Goal: Browse casually

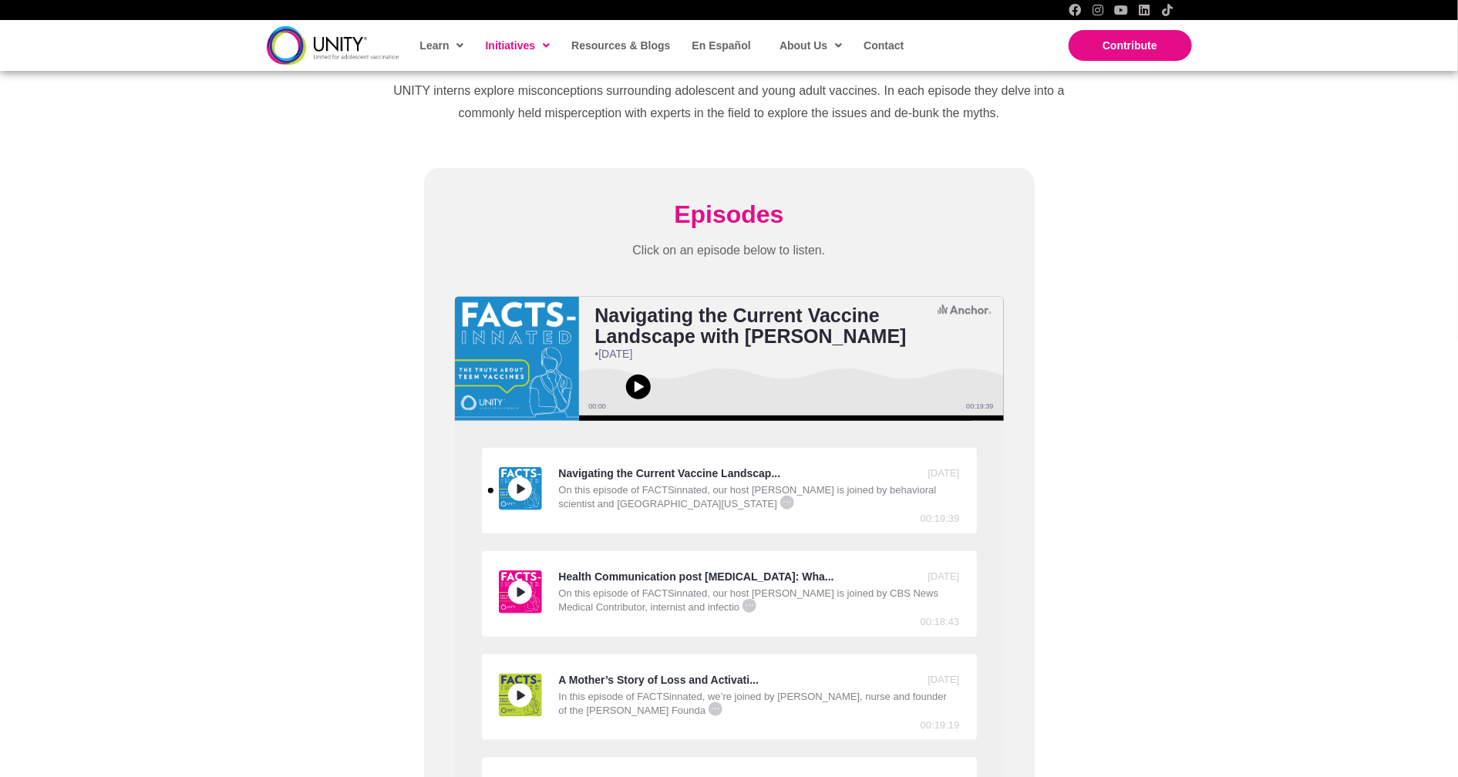
scroll to position [86, 0]
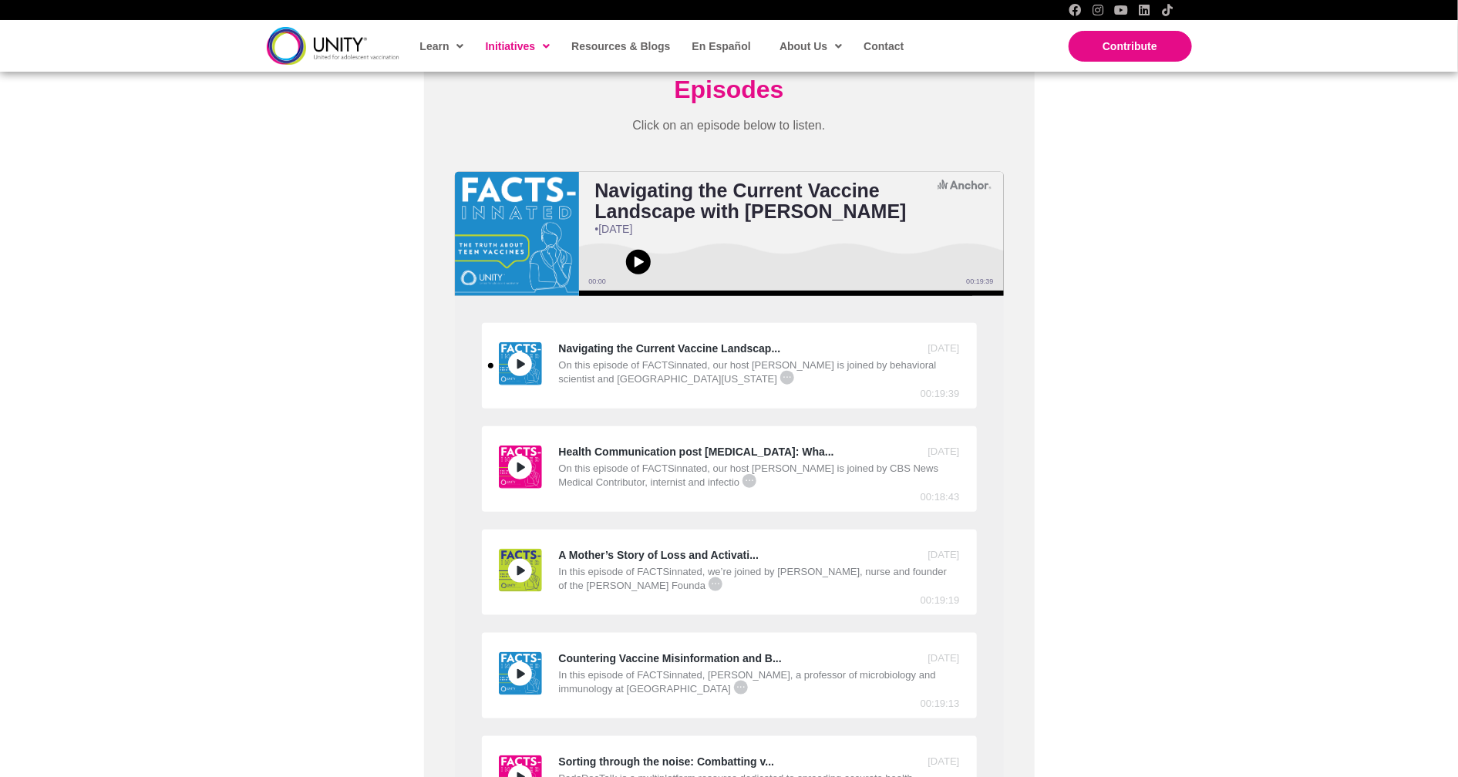
scroll to position [600, 0]
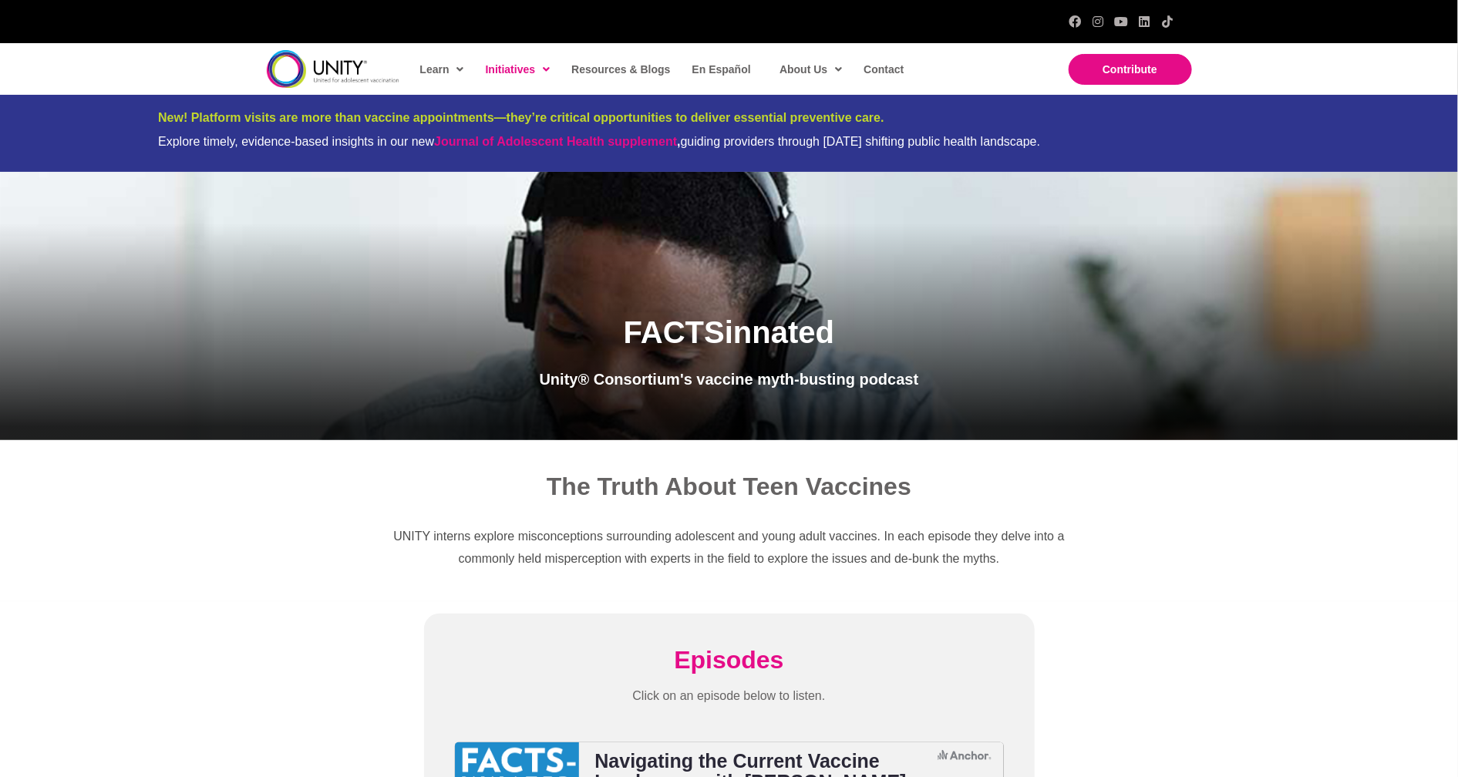
click at [215, 21] on div at bounding box center [729, 21] width 1458 height 43
click at [683, 21] on div at bounding box center [729, 21] width 920 height 43
